Goal: Information Seeking & Learning: Find specific fact

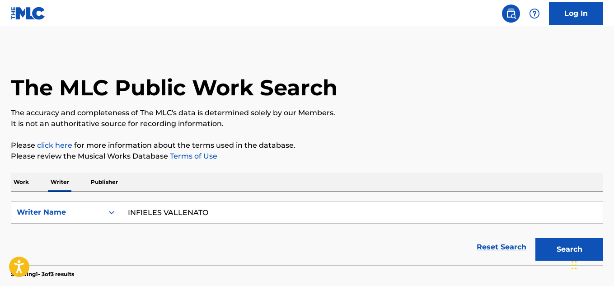
drag, startPoint x: 233, startPoint y: 216, endPoint x: 62, endPoint y: 203, distance: 171.9
click at [64, 204] on div "SearchWithCriteriaa1bc486f-2fc8-4463-b499-c39054b1816b Writer Name INFIELES VAL…" at bounding box center [307, 212] width 593 height 23
paste input "[PERSON_NAME]"
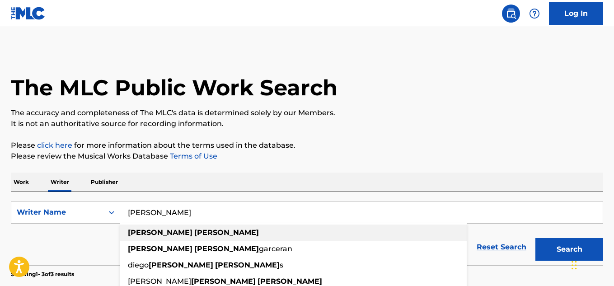
type input "[PERSON_NAME]"
click at [172, 228] on div "[PERSON_NAME]" at bounding box center [293, 233] width 347 height 16
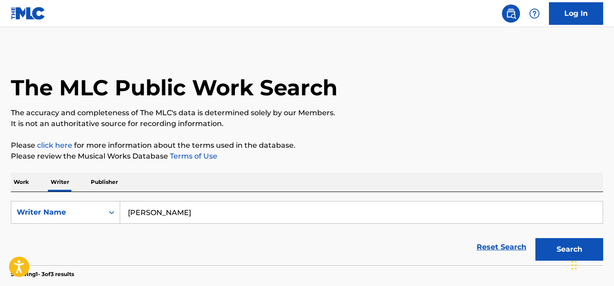
click at [555, 248] on button "Search" at bounding box center [570, 249] width 68 height 23
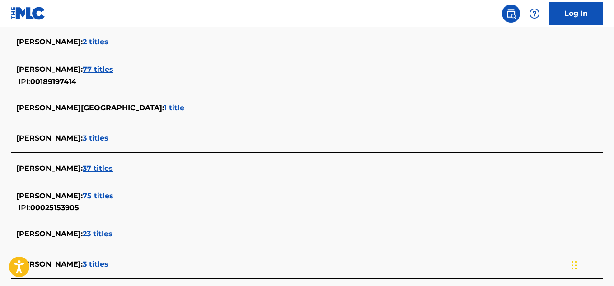
scroll to position [537, 0]
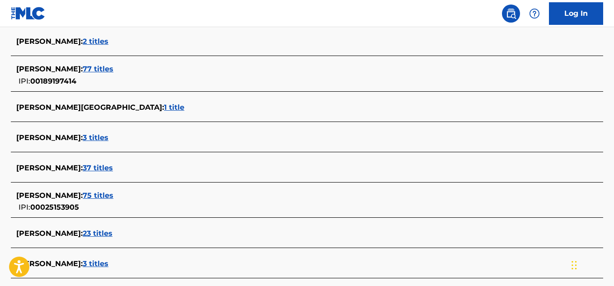
click at [108, 163] on div "[PERSON_NAME] : 37 titles" at bounding box center [295, 168] width 558 height 11
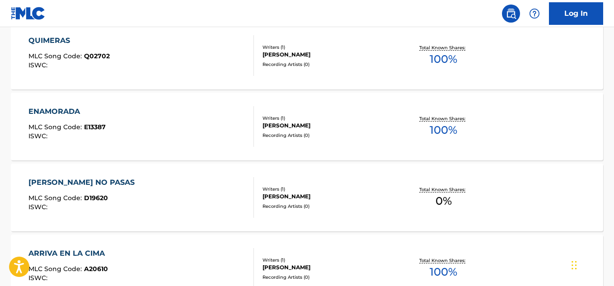
scroll to position [582, 0]
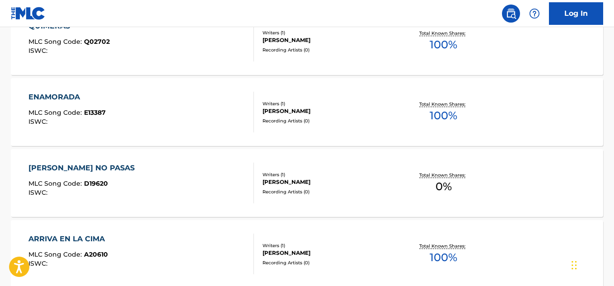
click at [445, 119] on span "100 %" at bounding box center [444, 116] width 28 height 16
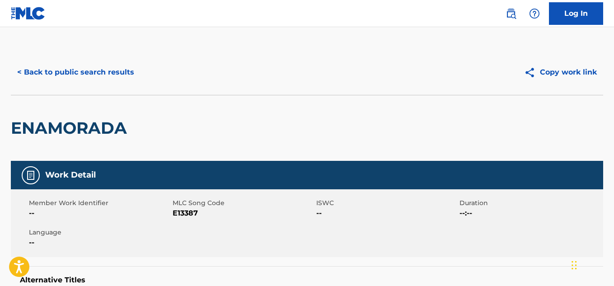
scroll to position [55, 0]
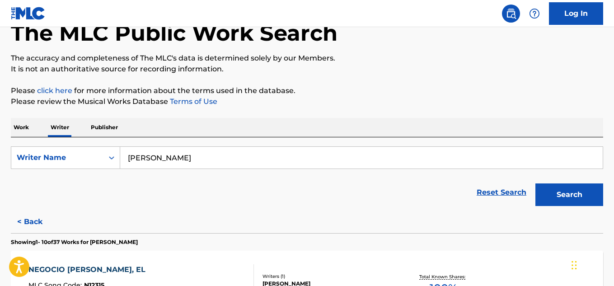
drag, startPoint x: 223, startPoint y: 157, endPoint x: 56, endPoint y: 144, distance: 168.2
click at [56, 144] on div "SearchWithCriteriaa1bc486f-2fc8-4463-b499-c39054b1816b Writer Name [PERSON_NAME…" at bounding box center [307, 173] width 593 height 73
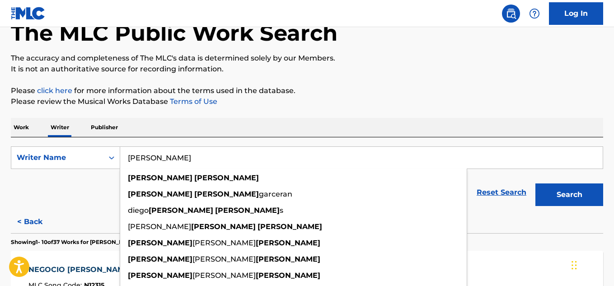
paste input "[PERSON_NAME]"
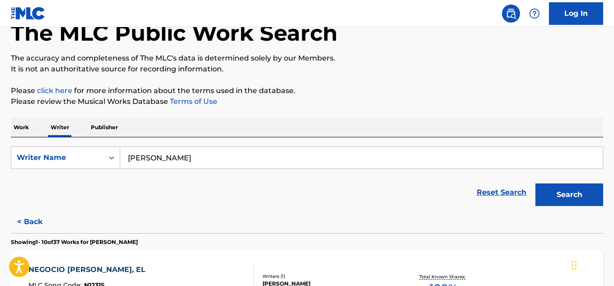
type input "[PERSON_NAME]"
click at [536, 184] on button "Search" at bounding box center [570, 195] width 68 height 23
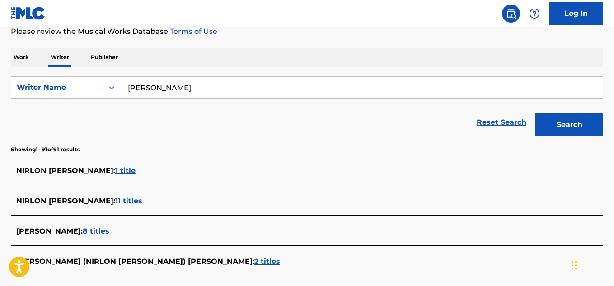
scroll to position [145, 0]
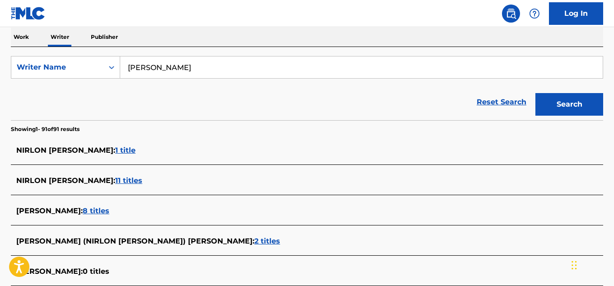
click at [83, 213] on span "[PERSON_NAME] :" at bounding box center [49, 211] width 66 height 9
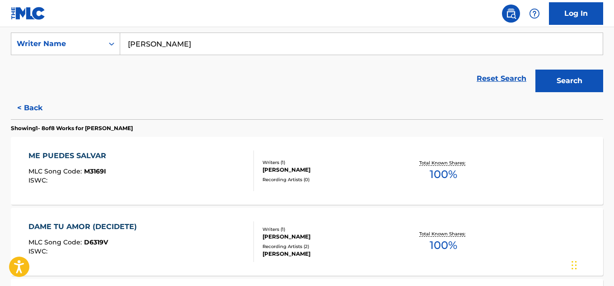
scroll to position [190, 0]
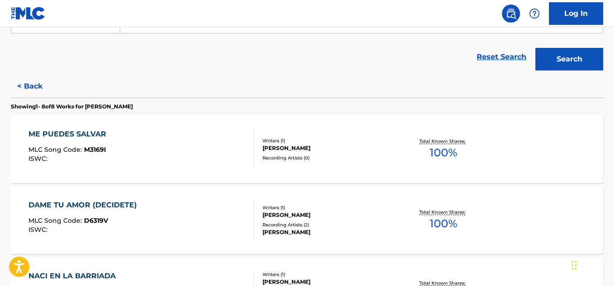
click at [464, 160] on div "Total Known Shares: 100 %" at bounding box center [444, 150] width 99 height 28
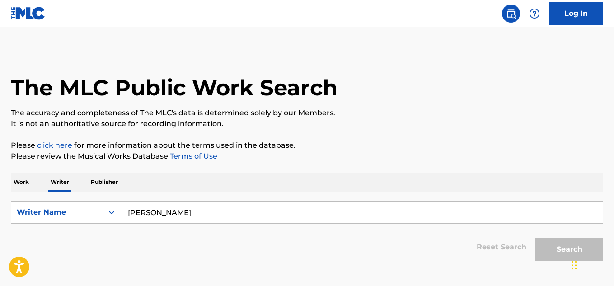
scroll to position [55, 0]
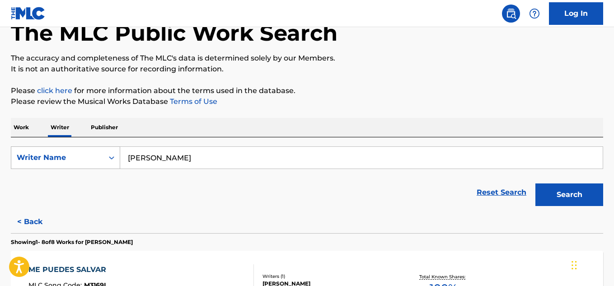
drag, startPoint x: 109, startPoint y: 151, endPoint x: 102, endPoint y: 151, distance: 7.3
click at [102, 151] on div "SearchWithCriteriaa1bc486f-2fc8-4463-b499-c39054b1816b Writer Name [PERSON_NAME]" at bounding box center [307, 157] width 593 height 23
paste input "[PERSON_NAME]"
click at [558, 198] on button "Search" at bounding box center [570, 195] width 68 height 23
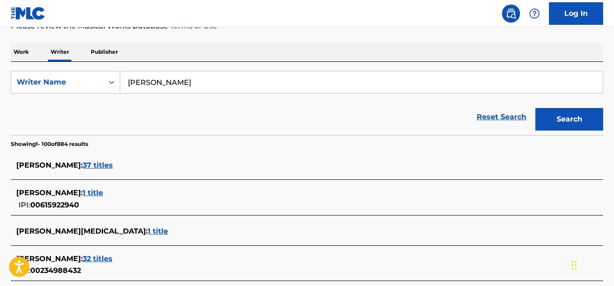
scroll to position [175, 0]
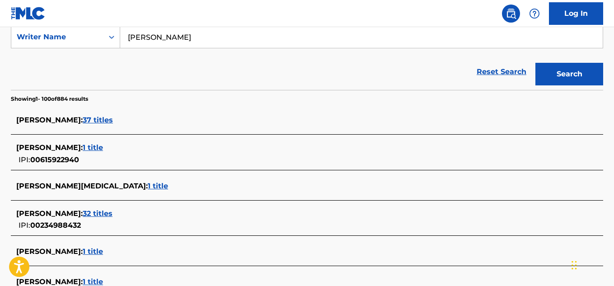
click at [174, 37] on input "[PERSON_NAME]" at bounding box center [361, 37] width 483 height 22
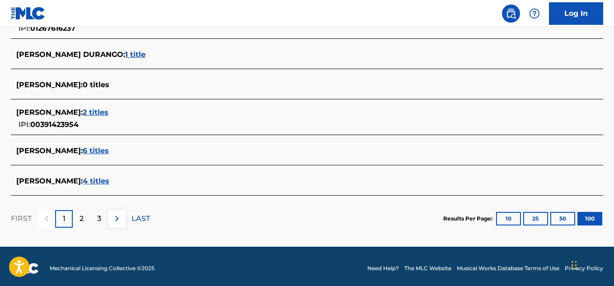
scroll to position [3268, 0]
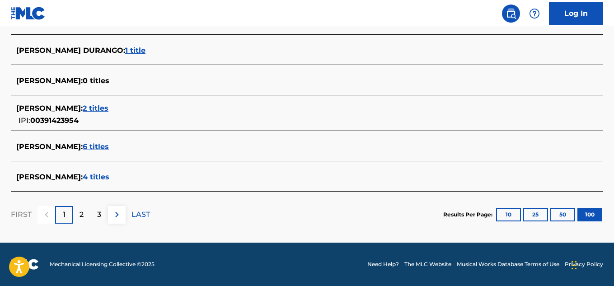
click at [588, 213] on button "100" at bounding box center [590, 215] width 25 height 14
click at [85, 215] on div "2" at bounding box center [82, 215] width 18 height 18
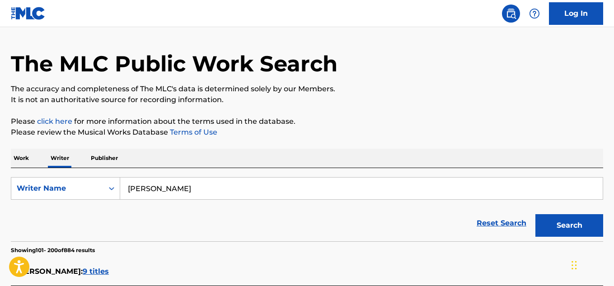
scroll to position [0, 0]
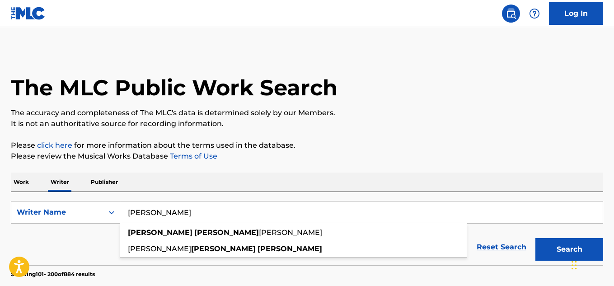
drag, startPoint x: 175, startPoint y: 212, endPoint x: 146, endPoint y: 208, distance: 28.8
click at [146, 208] on input "[PERSON_NAME]" at bounding box center [361, 213] width 483 height 22
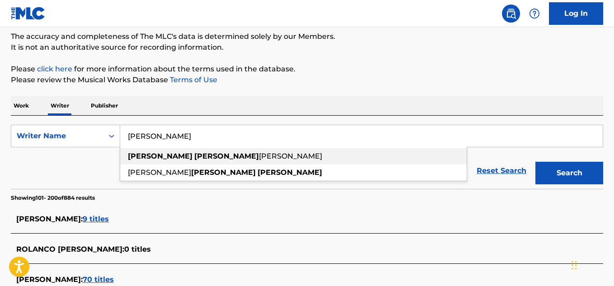
scroll to position [45, 0]
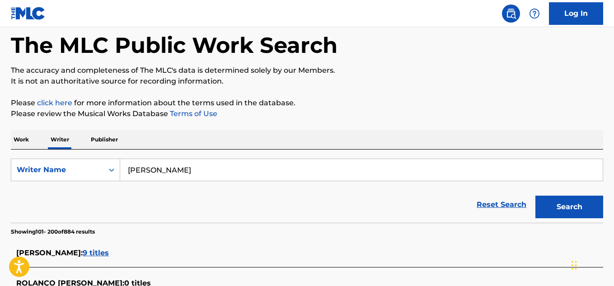
scroll to position [0, 0]
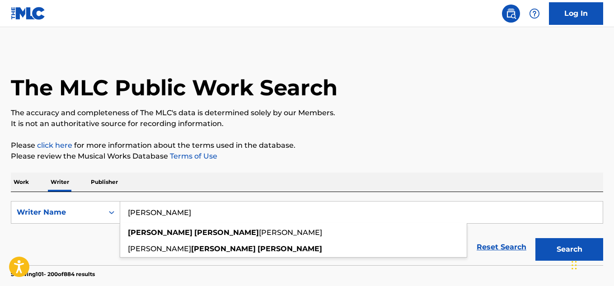
drag, startPoint x: 174, startPoint y: 212, endPoint x: 149, endPoint y: 221, distance: 26.2
click at [149, 221] on input "[PERSON_NAME]" at bounding box center [361, 213] width 483 height 22
click at [536, 238] on button "Search" at bounding box center [570, 249] width 68 height 23
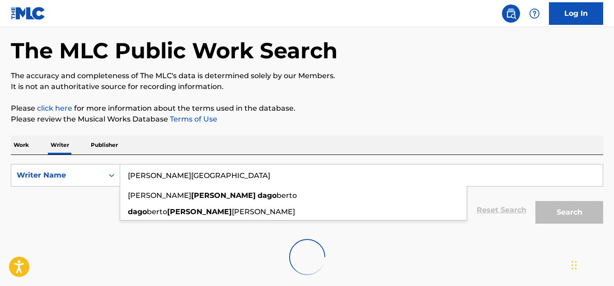
scroll to position [85, 0]
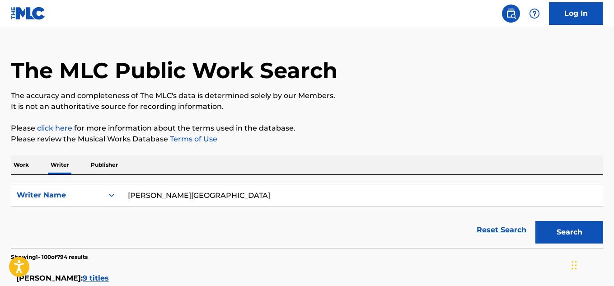
scroll to position [0, 0]
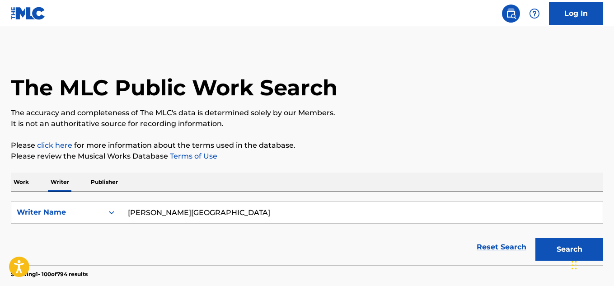
drag, startPoint x: 38, startPoint y: 185, endPoint x: 0, endPoint y: 172, distance: 40.6
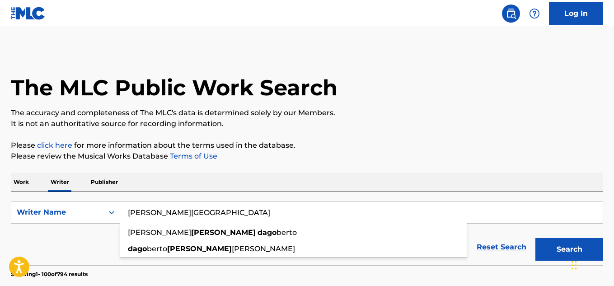
paste input "[PERSON_NAME]"
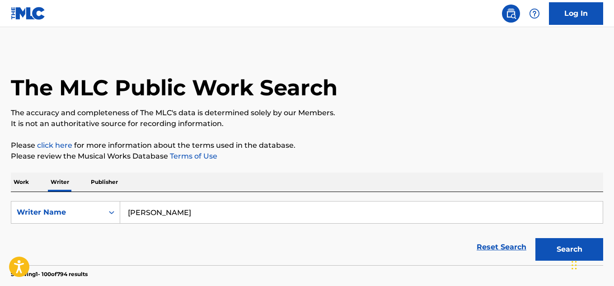
type input "[PERSON_NAME]"
click at [536, 238] on button "Search" at bounding box center [570, 249] width 68 height 23
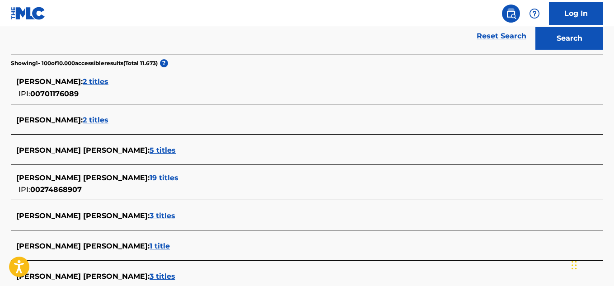
scroll to position [226, 0]
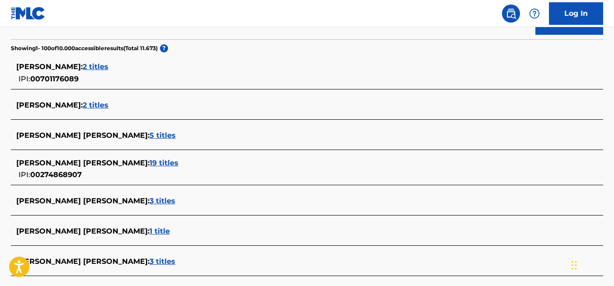
click at [153, 165] on span "19 titles" at bounding box center [164, 163] width 29 height 9
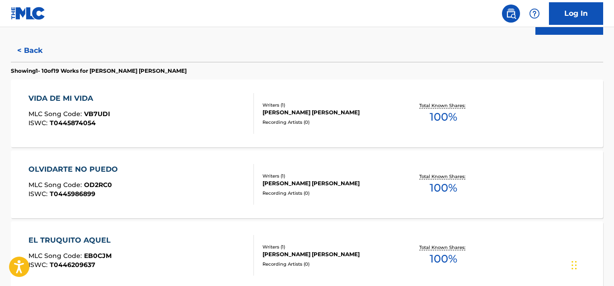
click at [443, 187] on span "100 %" at bounding box center [444, 188] width 28 height 16
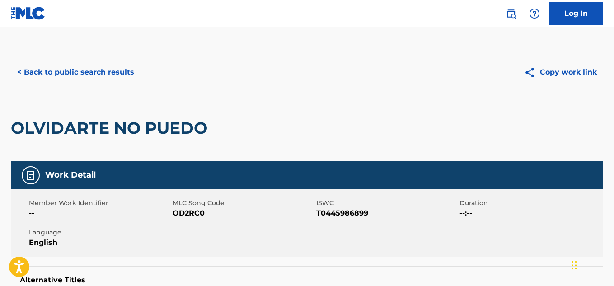
scroll to position [55, 0]
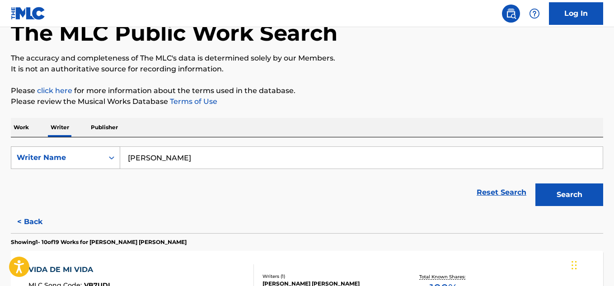
drag, startPoint x: 203, startPoint y: 160, endPoint x: 86, endPoint y: 167, distance: 117.3
click at [86, 167] on div "SearchWithCriteriaa1bc486f-2fc8-4463-b499-c39054b1816b Writer Name [PERSON_NAME]" at bounding box center [307, 157] width 593 height 23
paste input "[PERSON_NAME]"
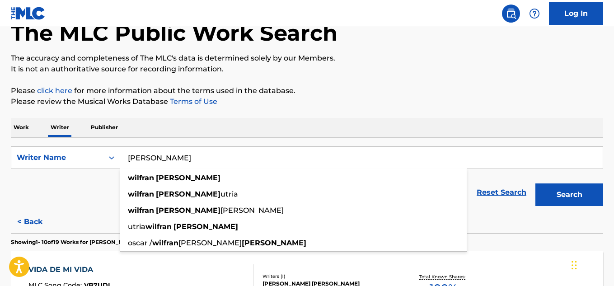
type input "[PERSON_NAME]"
click at [536, 184] on button "Search" at bounding box center [570, 195] width 68 height 23
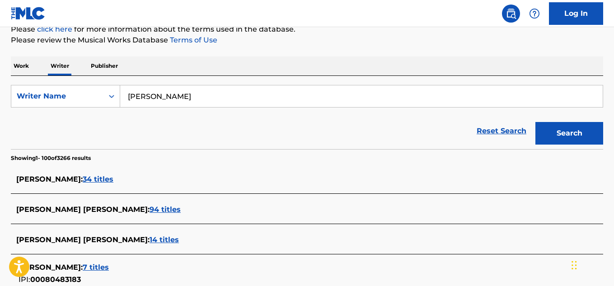
scroll to position [145, 0]
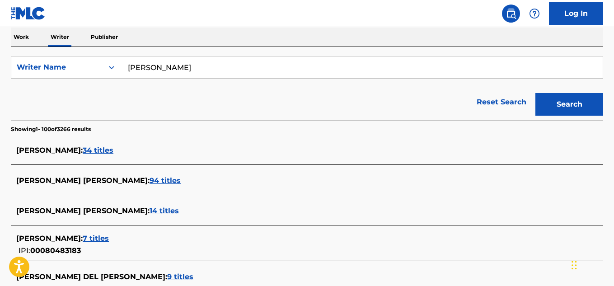
click at [112, 151] on span "34 titles" at bounding box center [98, 150] width 31 height 9
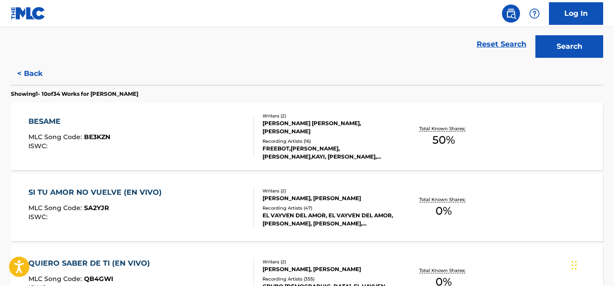
scroll to position [326, 0]
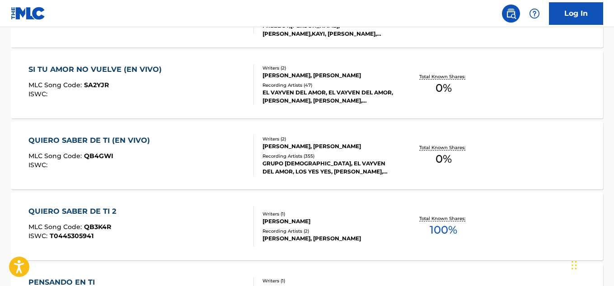
click at [448, 233] on span "100 %" at bounding box center [444, 230] width 28 height 16
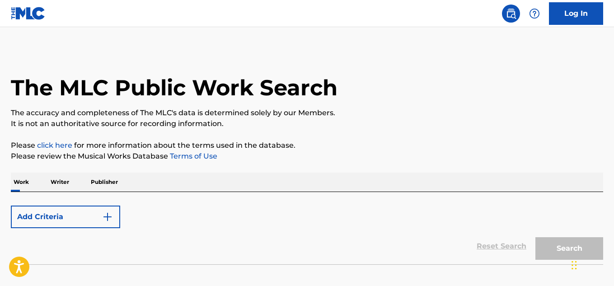
scroll to position [55, 0]
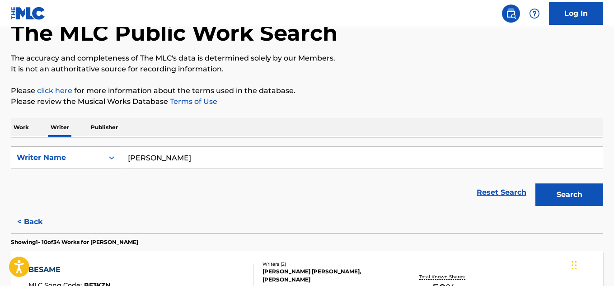
drag, startPoint x: 249, startPoint y: 161, endPoint x: 32, endPoint y: 166, distance: 217.5
click at [32, 166] on div "SearchWithCriteriaa1bc486f-2fc8-4463-b499-c39054b1816b Writer Name [PERSON_NAME]" at bounding box center [307, 157] width 593 height 23
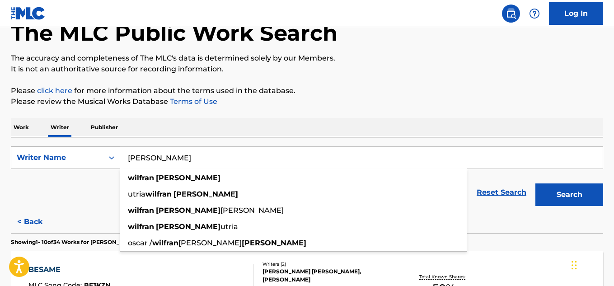
paste input "[PERSON_NAME]"
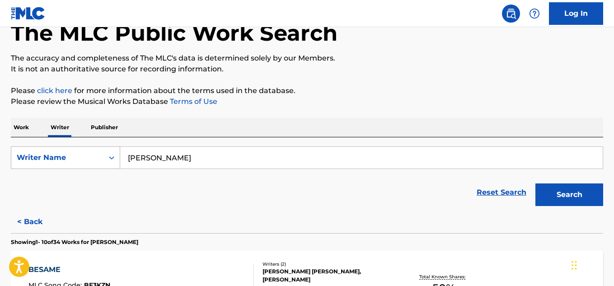
drag, startPoint x: 144, startPoint y: 156, endPoint x: 81, endPoint y: 164, distance: 63.2
click at [81, 164] on div "SearchWithCriteriaa1bc486f-2fc8-4463-b499-c39054b1816b Writer Name [PERSON_NAME]" at bounding box center [307, 157] width 593 height 23
click at [169, 158] on input "[PERSON_NAME]" at bounding box center [361, 158] width 483 height 22
type input "[PERSON_NAME]"
click at [536, 184] on button "Search" at bounding box center [570, 195] width 68 height 23
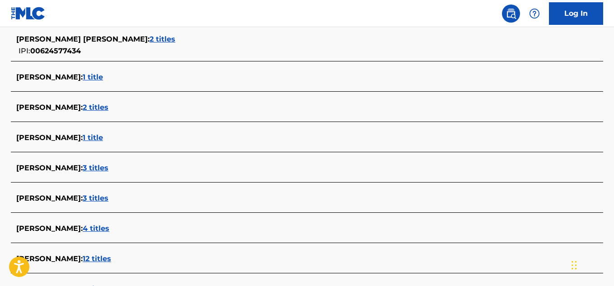
scroll to position [416, 0]
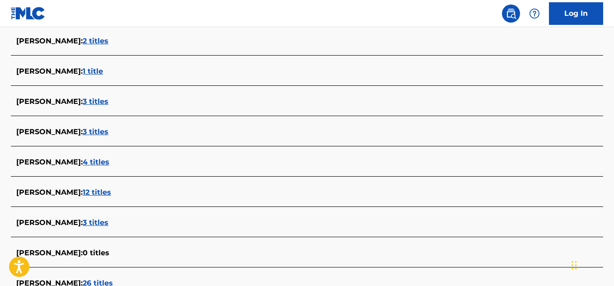
click at [98, 222] on span "3 titles" at bounding box center [96, 222] width 26 height 9
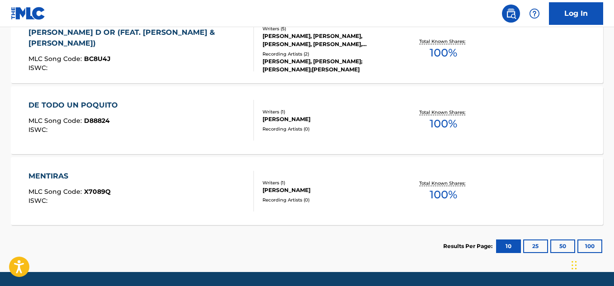
scroll to position [274, 0]
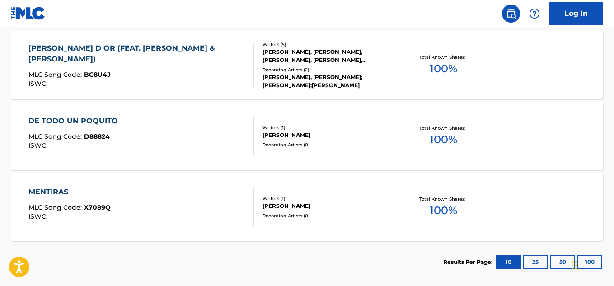
click at [434, 133] on span "100 %" at bounding box center [444, 140] width 28 height 16
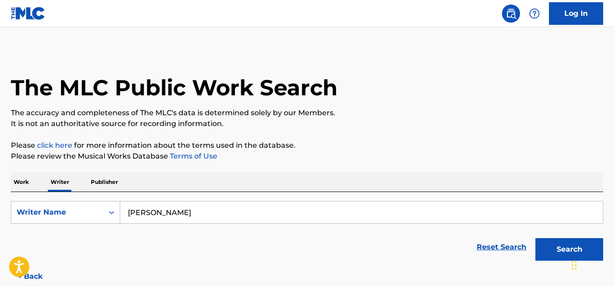
drag, startPoint x: 202, startPoint y: 211, endPoint x: 158, endPoint y: 211, distance: 43.4
click at [158, 211] on input "[PERSON_NAME]" at bounding box center [361, 213] width 483 height 22
click at [160, 211] on input "[PERSON_NAME]" at bounding box center [361, 213] width 483 height 22
type input "[PERSON_NAME]"
click at [536, 238] on button "Search" at bounding box center [570, 249] width 68 height 23
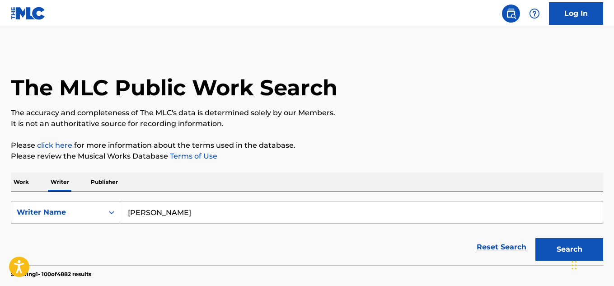
click at [536, 238] on button "Search" at bounding box center [570, 249] width 68 height 23
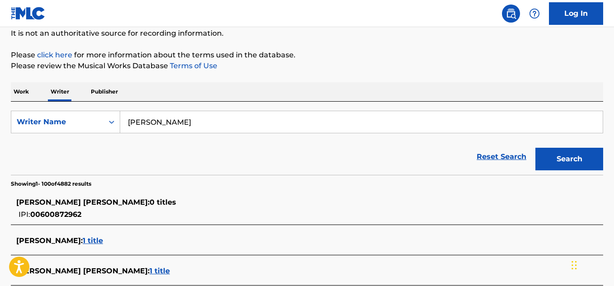
click at [579, 163] on button "Search" at bounding box center [570, 159] width 68 height 23
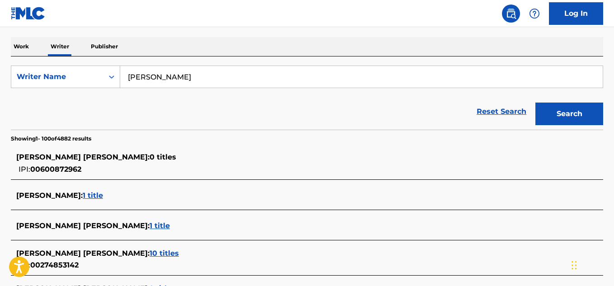
scroll to position [181, 0]
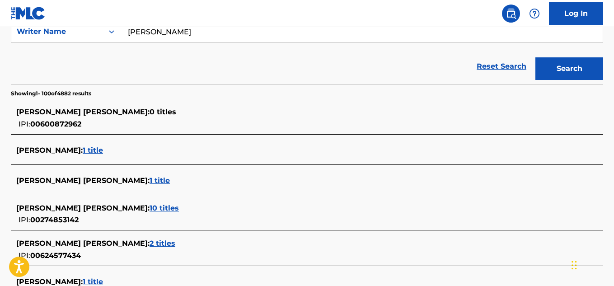
click at [177, 208] on span "10 titles" at bounding box center [164, 208] width 29 height 9
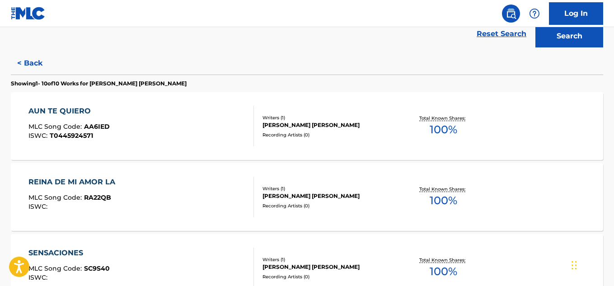
scroll to position [226, 0]
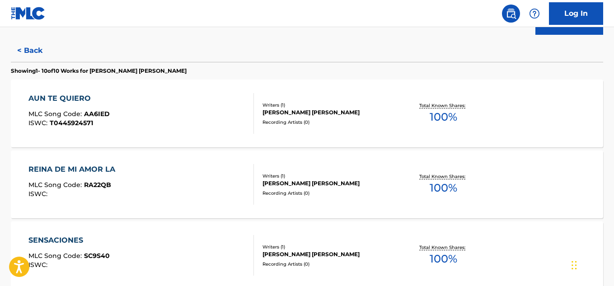
click at [442, 113] on span "100 %" at bounding box center [444, 117] width 28 height 16
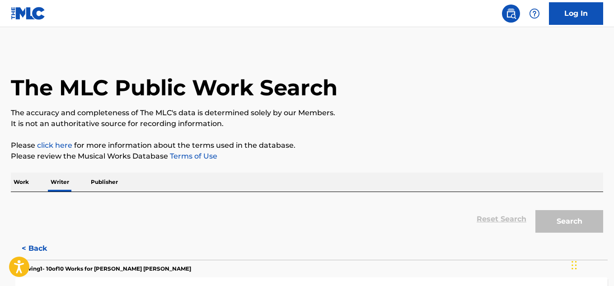
scroll to position [55, 0]
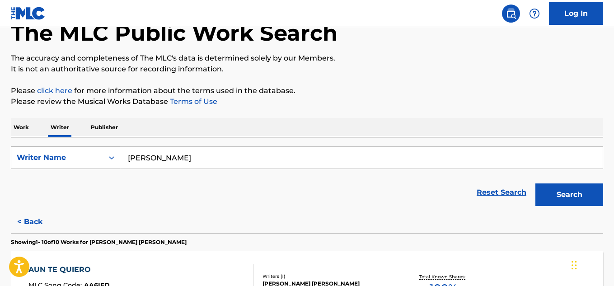
drag, startPoint x: 58, startPoint y: 166, endPoint x: 53, endPoint y: 162, distance: 6.1
click at [49, 166] on div "SearchWithCriteriaa1bc486f-2fc8-4463-b499-c39054b1816b Writer Name [PERSON_NAME]" at bounding box center [307, 157] width 593 height 23
paste input "[PERSON_NAME]"
click at [581, 194] on button "Search" at bounding box center [570, 195] width 68 height 23
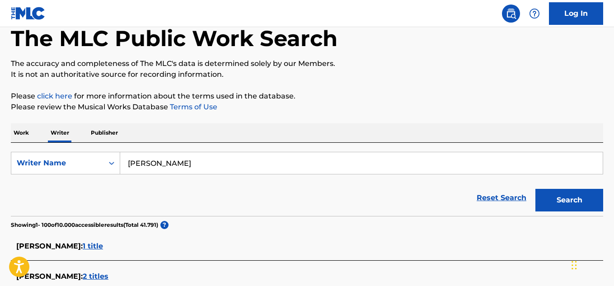
scroll to position [0, 0]
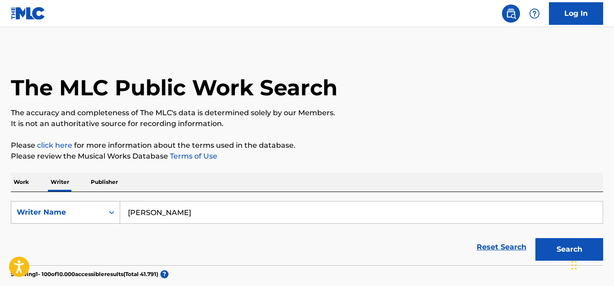
drag, startPoint x: 266, startPoint y: 209, endPoint x: 104, endPoint y: 215, distance: 162.8
click at [104, 215] on div "SearchWithCriteriaa1bc486f-2fc8-4463-b499-c39054b1816b Writer Name [PERSON_NAME]" at bounding box center [307, 212] width 593 height 23
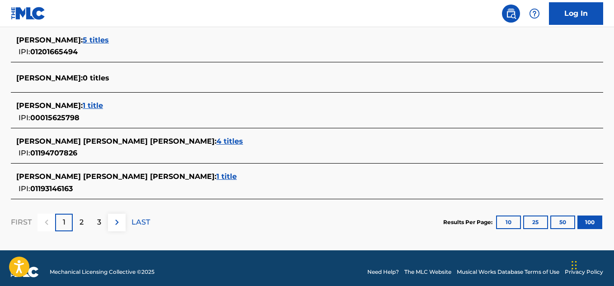
scroll to position [3278, 0]
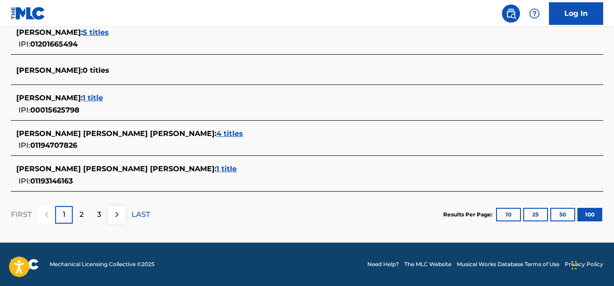
click at [590, 215] on button "100" at bounding box center [590, 215] width 25 height 14
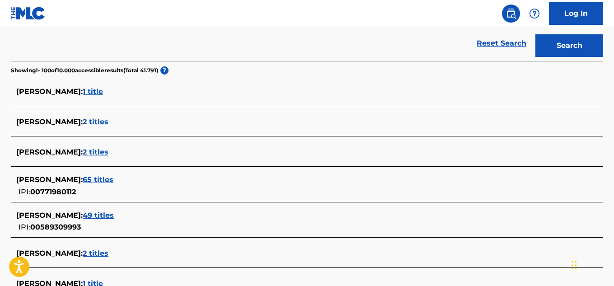
scroll to position [0, 0]
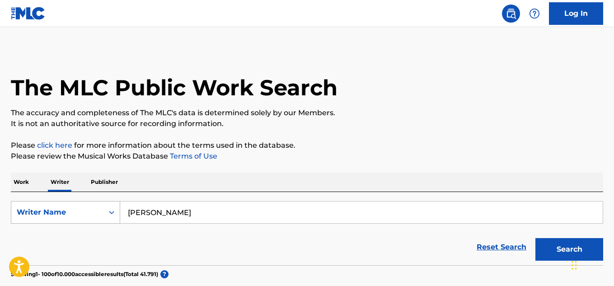
paste input "[PERSON_NAME]"
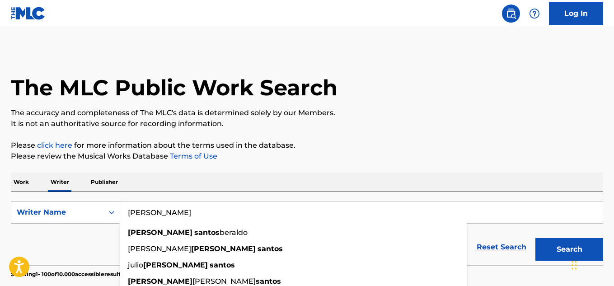
click at [536, 238] on button "Search" at bounding box center [570, 249] width 68 height 23
click at [358, 147] on p "Please click here for more information about the terms used in the database." at bounding box center [307, 145] width 593 height 11
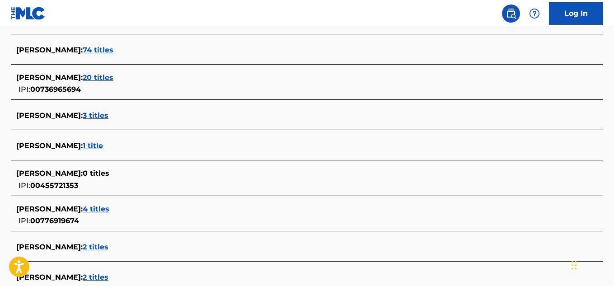
scroll to position [1401, 0]
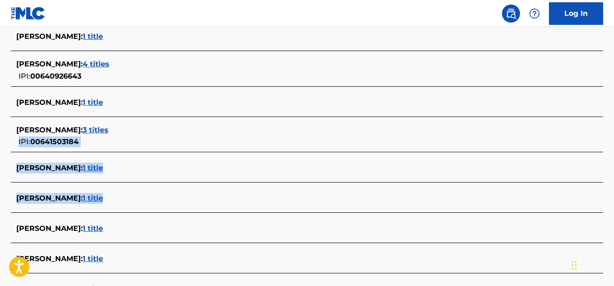
drag, startPoint x: 613, startPoint y: 124, endPoint x: 617, endPoint y: 199, distance: 75.1
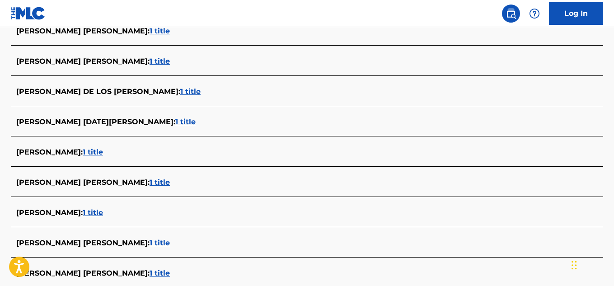
scroll to position [3252, 0]
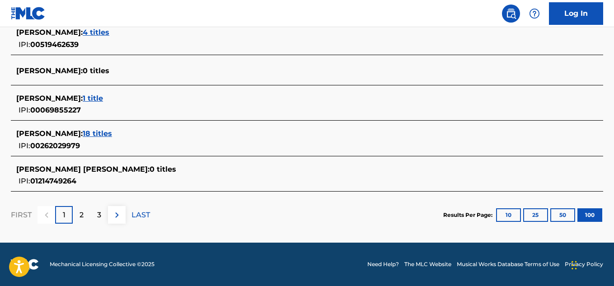
click at [592, 214] on button "100" at bounding box center [590, 215] width 25 height 14
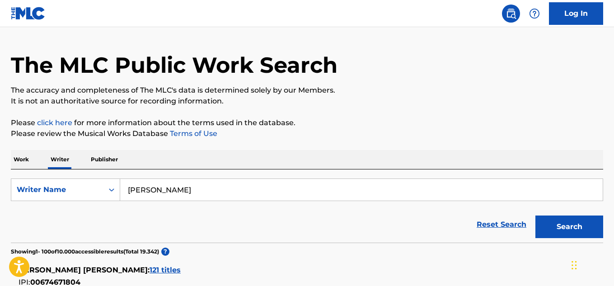
scroll to position [0, 0]
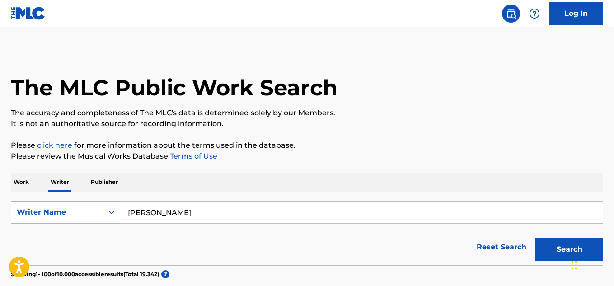
drag, startPoint x: 200, startPoint y: 210, endPoint x: 26, endPoint y: 196, distance: 175.1
click at [59, 203] on div "SearchWithCriteriaa1bc486f-2fc8-4463-b499-c39054b1816b Writer Name [PERSON_NAME]" at bounding box center [307, 212] width 593 height 23
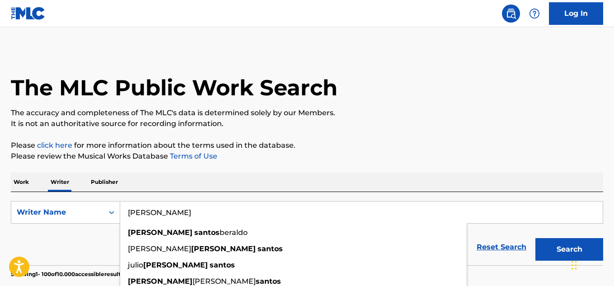
paste input "[PERSON_NAME]"
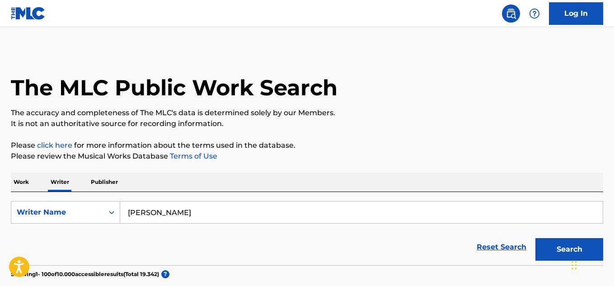
click at [536, 238] on button "Search" at bounding box center [570, 249] width 68 height 23
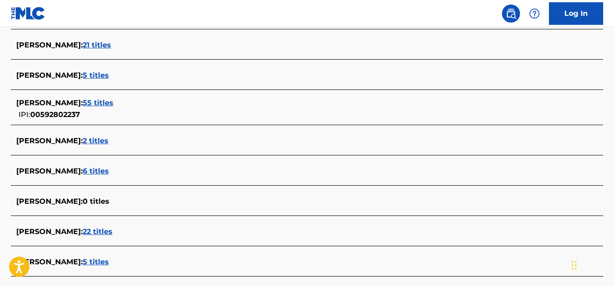
scroll to position [944, 0]
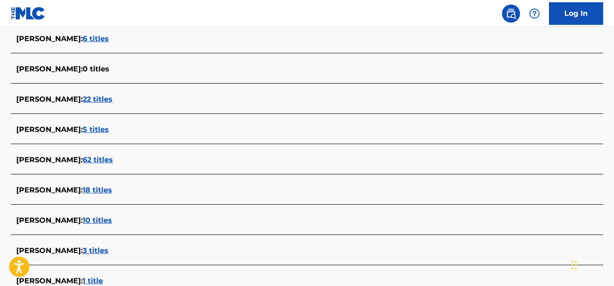
click at [98, 159] on span "62 titles" at bounding box center [98, 160] width 30 height 9
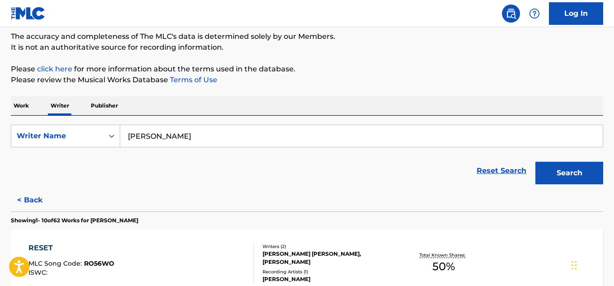
scroll to position [0, 0]
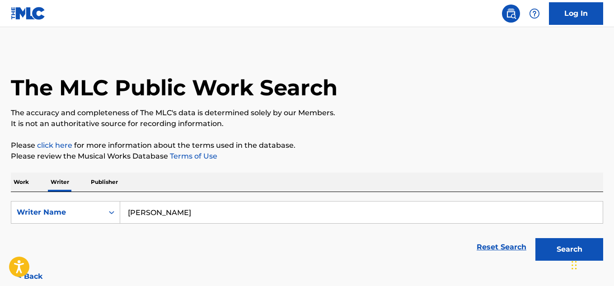
drag, startPoint x: 176, startPoint y: 206, endPoint x: 45, endPoint y: 200, distance: 131.7
click at [45, 200] on div "SearchWithCriteriaa1bc486f-2fc8-4463-b499-c39054b1816b Writer Name [PERSON_NAME…" at bounding box center [307, 228] width 593 height 73
paste input "[PERSON_NAME]"
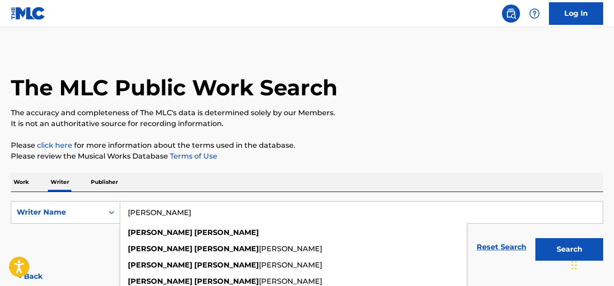
click at [536, 238] on button "Search" at bounding box center [570, 249] width 68 height 23
click at [476, 128] on p "It is not an authoritative source for recording information." at bounding box center [307, 123] width 593 height 11
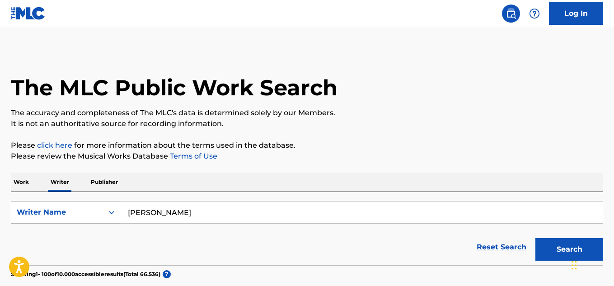
drag, startPoint x: 145, startPoint y: 213, endPoint x: 112, endPoint y: 214, distance: 33.5
click at [112, 214] on div "SearchWithCriteriaa1bc486f-2fc8-4463-b499-c39054b1816b Writer Name [PERSON_NAME]" at bounding box center [307, 212] width 593 height 23
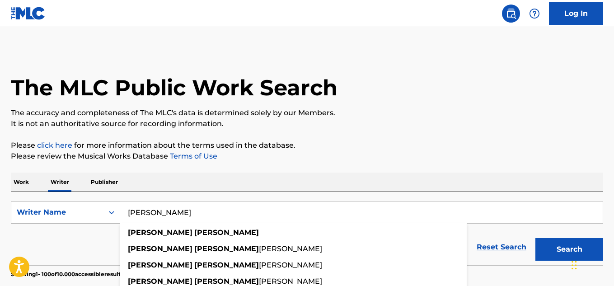
type input "[PERSON_NAME]"
click at [536, 238] on button "Search" at bounding box center [570, 249] width 68 height 23
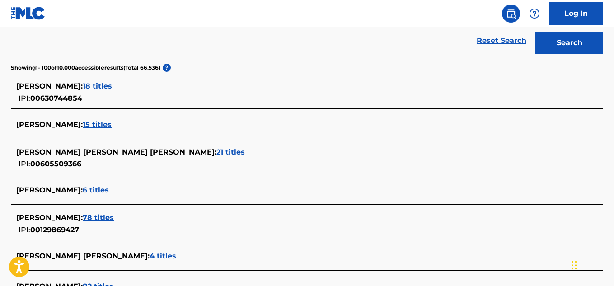
scroll to position [221, 0]
